Goal: Answer question/provide support: Share knowledge or assist other users

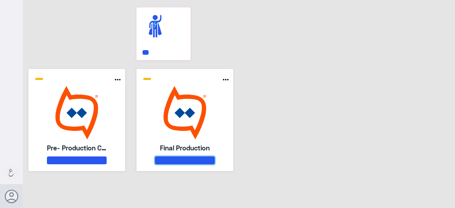
click at [187, 162] on button at bounding box center [185, 161] width 60 height 8
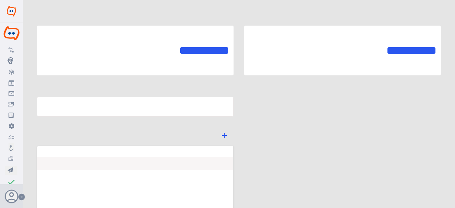
type input "Final Production"
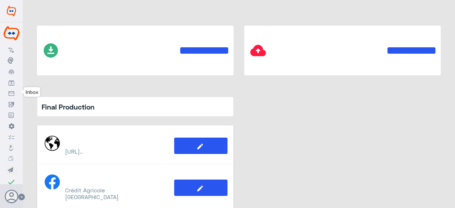
click at [8, 94] on link "Inbox" at bounding box center [11, 93] width 23 height 11
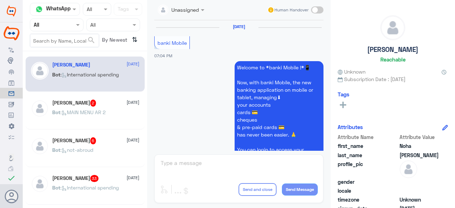
scroll to position [559, 0]
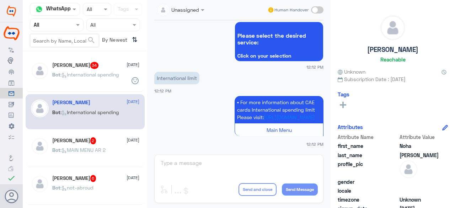
click at [99, 80] on p "Bot : International spending" at bounding box center [85, 80] width 67 height 18
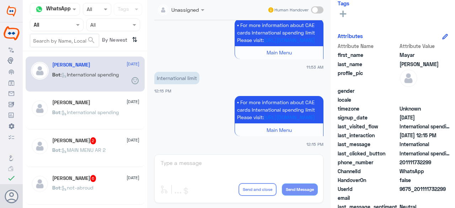
scroll to position [107, 0]
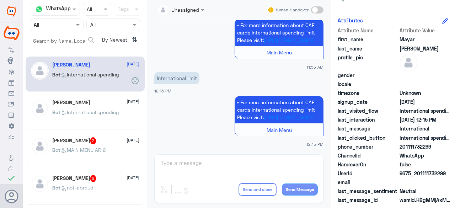
click at [404, 110] on span "International spending" at bounding box center [426, 110] width 52 height 7
click at [401, 112] on span "International spending" at bounding box center [426, 110] width 52 height 7
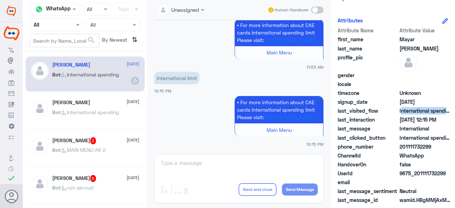
click at [401, 112] on span "International spending" at bounding box center [426, 110] width 52 height 7
copy span "International spending"
click at [12, 49] on use at bounding box center [11, 49] width 5 height 5
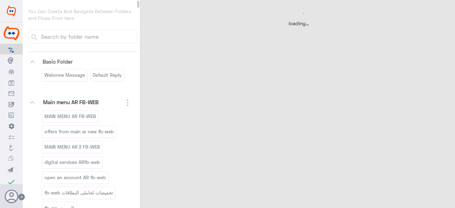
select select "2"
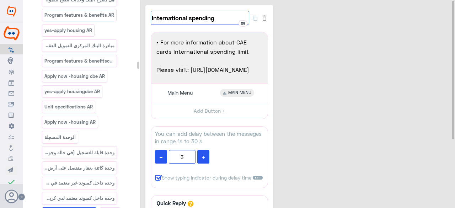
drag, startPoint x: 218, startPoint y: 18, endPoint x: 151, endPoint y: 22, distance: 66.7
click at [151, 22] on input "International spending" at bounding box center [200, 18] width 99 height 14
